Goal: Transaction & Acquisition: Book appointment/travel/reservation

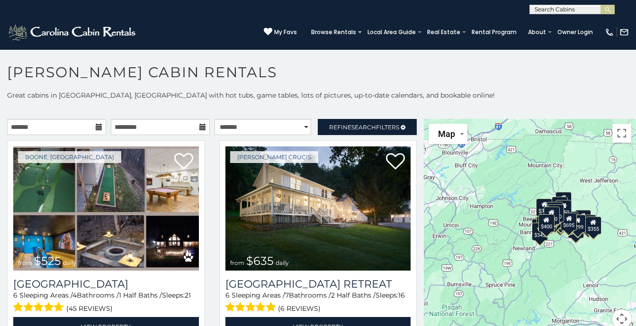
scroll to position [5, 0]
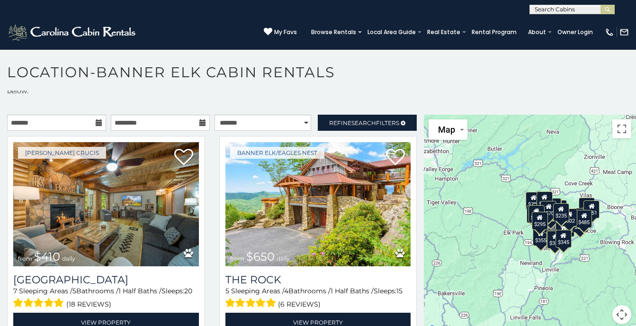
scroll to position [23, 0]
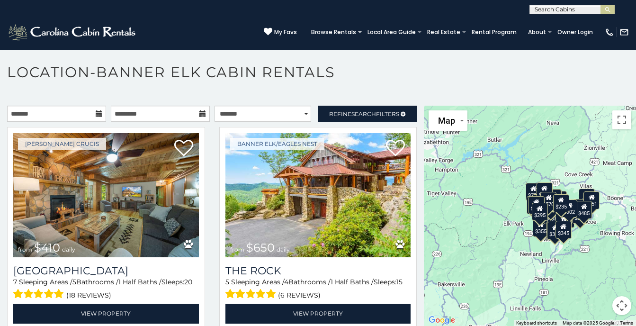
click at [563, 221] on div "$345" at bounding box center [564, 230] width 16 height 18
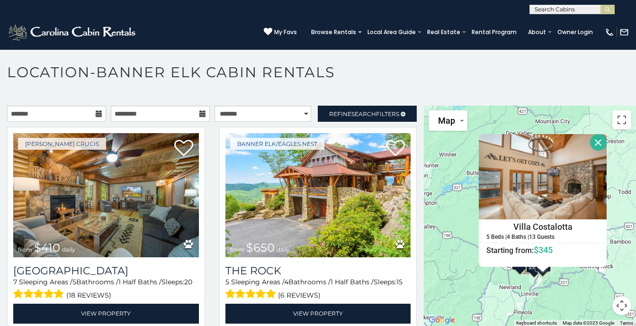
click at [567, 278] on div "$410 $650 $720 $400 $225 $451 $355 $300 $235 $1,095 $430 $305 $275 $170 $305 $3…" at bounding box center [530, 216] width 212 height 221
click at [598, 134] on button "Close" at bounding box center [598, 142] width 17 height 17
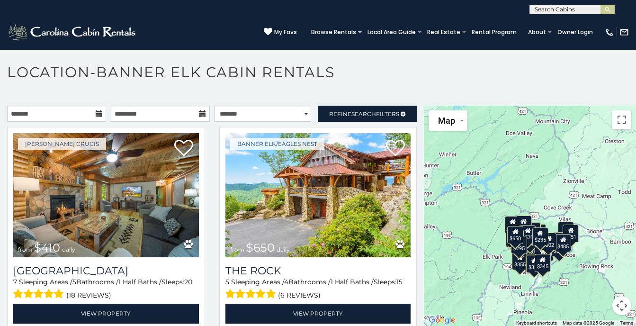
click at [543, 230] on div "$235" at bounding box center [540, 236] width 16 height 18
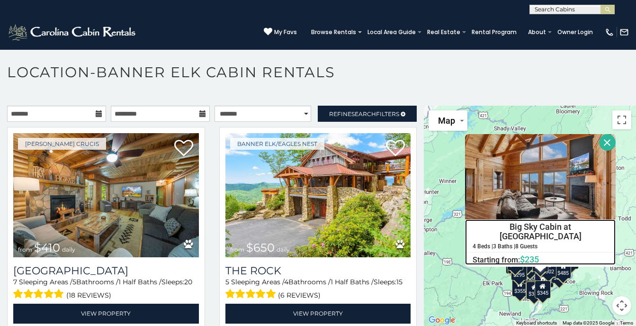
click at [556, 220] on h4 "Big Sky Cabin at Monteagle" at bounding box center [541, 232] width 150 height 24
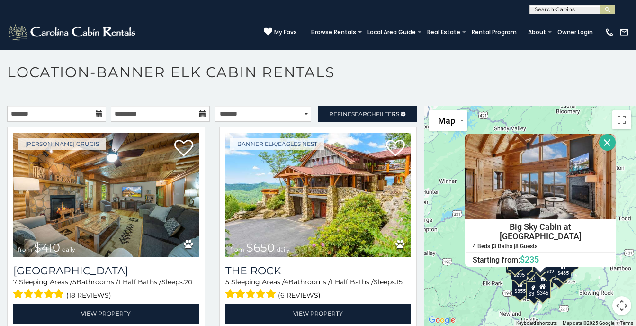
click at [599, 135] on button "Close" at bounding box center [607, 142] width 17 height 17
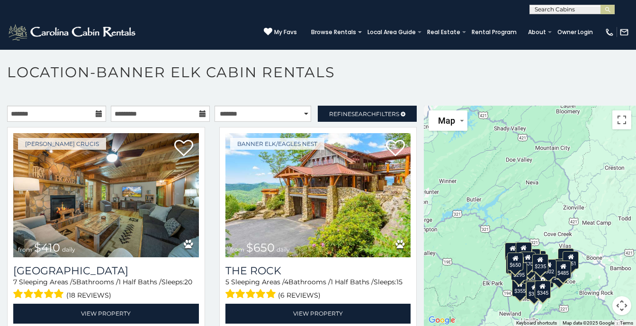
click at [571, 251] on div "$451" at bounding box center [571, 260] width 16 height 18
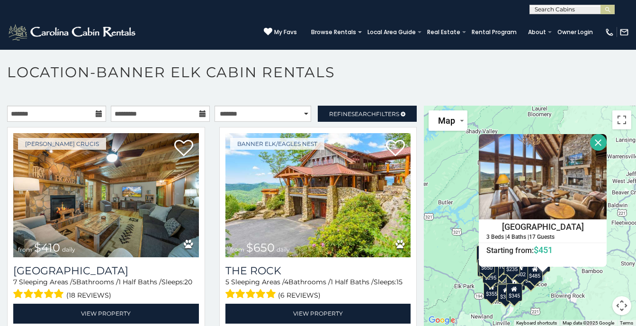
click at [600, 134] on button "Close" at bounding box center [598, 142] width 17 height 17
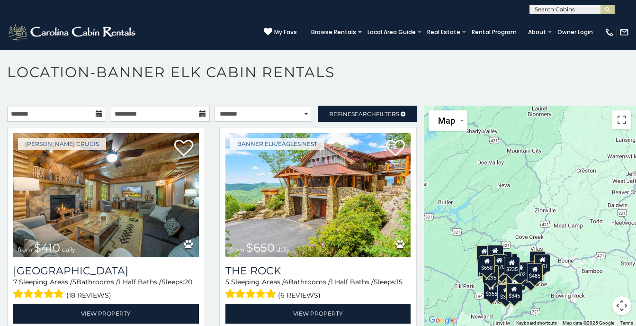
click at [523, 272] on div "$275" at bounding box center [531, 277] width 16 height 18
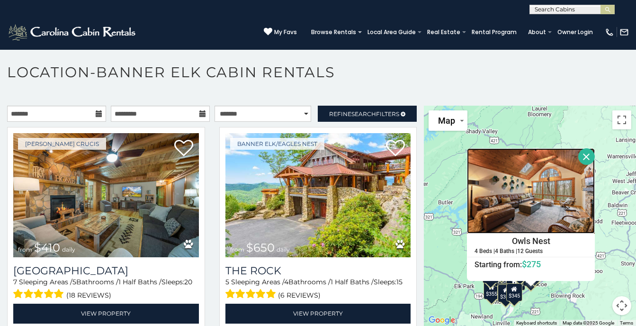
click at [527, 184] on img at bounding box center [531, 190] width 128 height 85
click at [587, 151] on button "Close" at bounding box center [586, 156] width 17 height 17
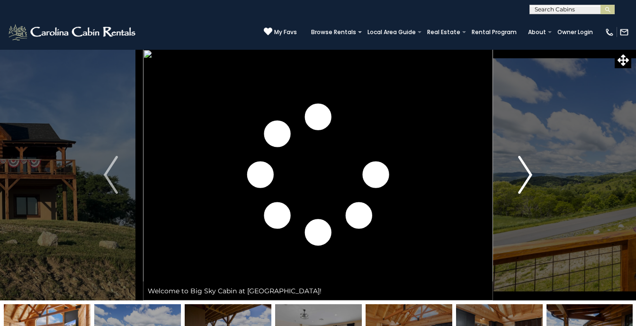
click at [534, 171] on button "Next" at bounding box center [525, 174] width 64 height 251
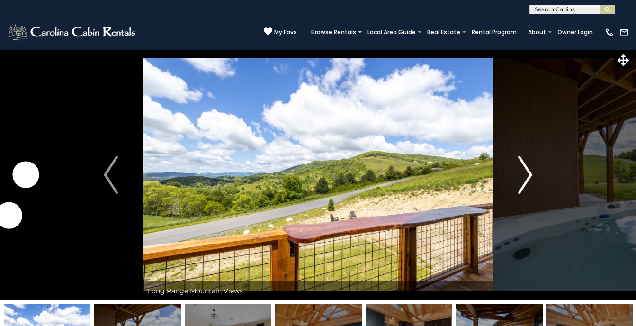
click at [532, 173] on img "Next" at bounding box center [525, 175] width 14 height 38
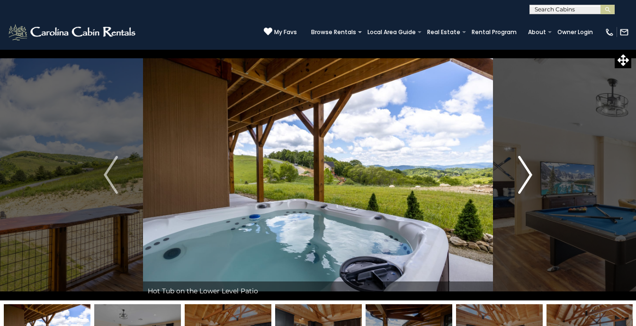
click at [529, 171] on img "Next" at bounding box center [525, 175] width 14 height 38
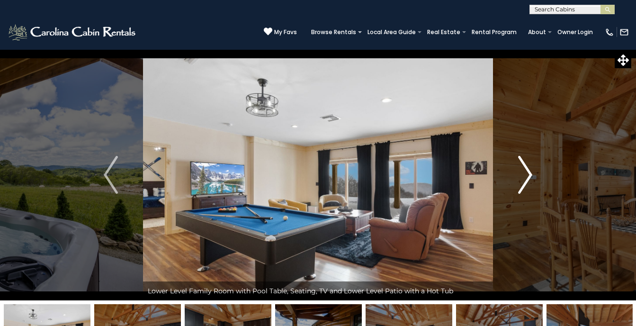
click at [533, 173] on button "Next" at bounding box center [525, 174] width 64 height 251
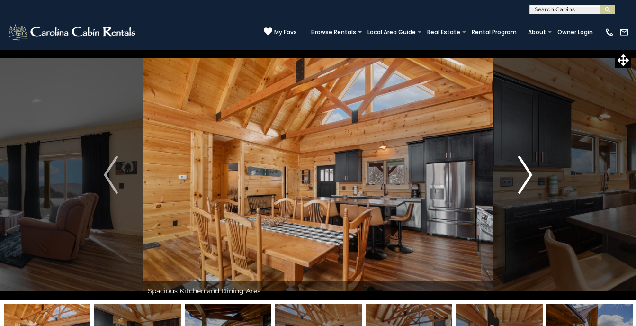
click at [531, 171] on img "Next" at bounding box center [525, 175] width 14 height 38
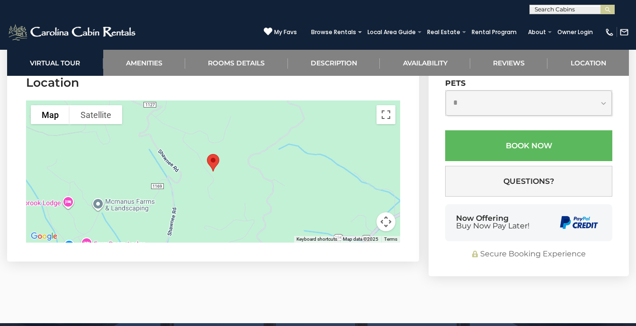
scroll to position [2402, 0]
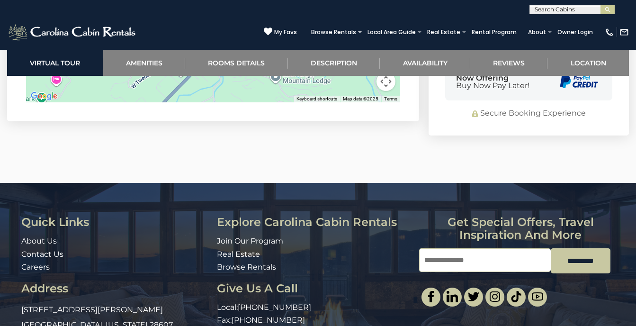
scroll to position [2663, 0]
